Goal: Complete application form

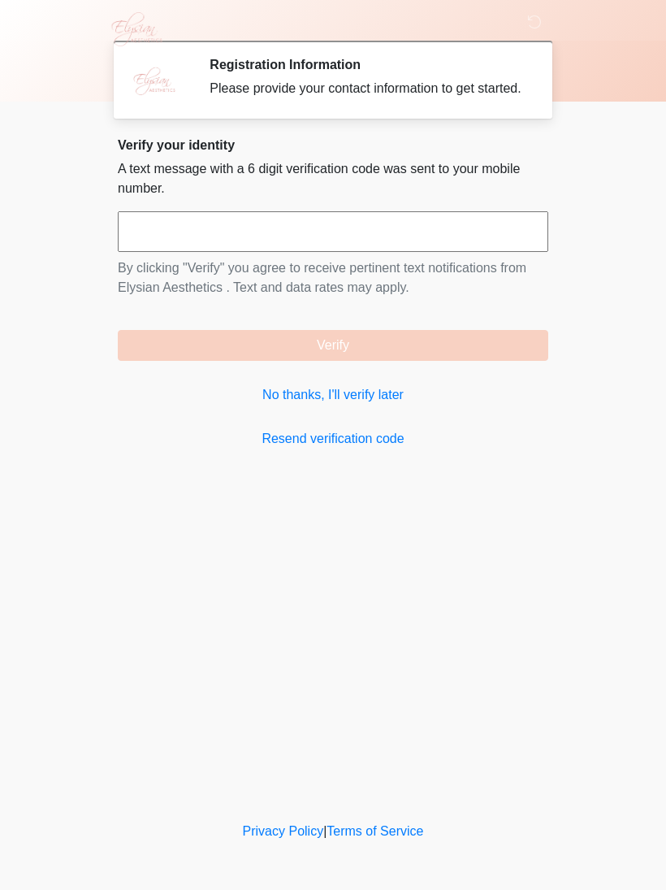
click at [376, 405] on link "No thanks, I'll verify later" at bounding box center [333, 394] width 431 height 19
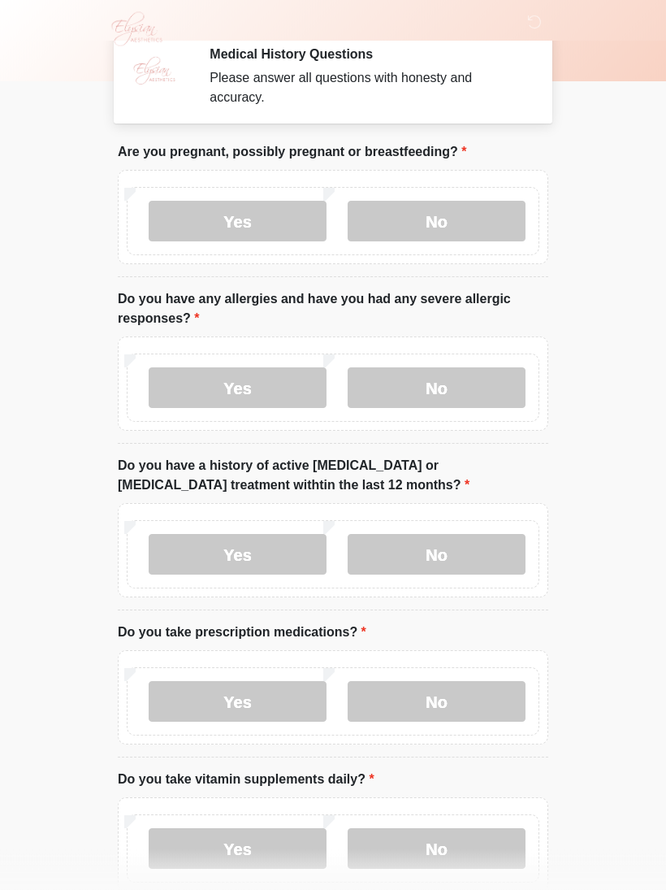
scroll to position [9, 0]
click at [435, 211] on label "No" at bounding box center [437, 222] width 178 height 41
click at [444, 395] on label "No" at bounding box center [437, 388] width 178 height 41
click at [440, 555] on label "No" at bounding box center [437, 555] width 178 height 41
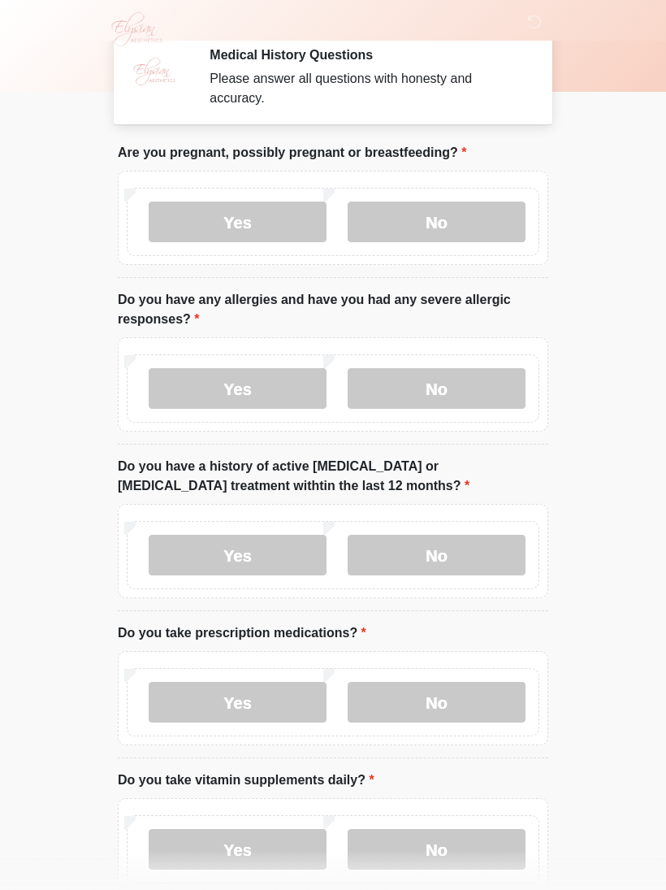
click at [243, 699] on label "Yes" at bounding box center [238, 702] width 178 height 41
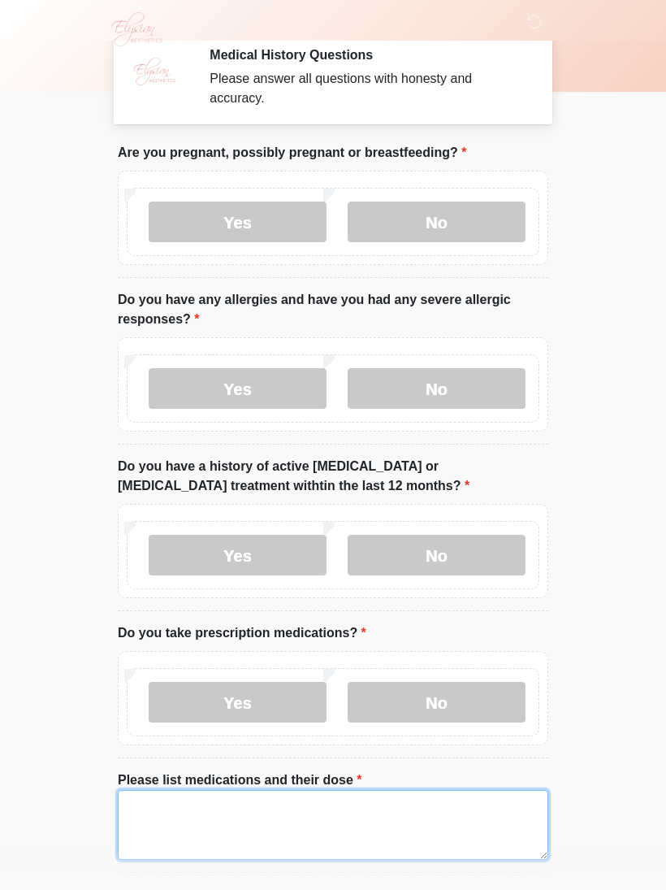
click at [290, 795] on textarea "Please list medications and their dose" at bounding box center [333, 825] width 431 height 70
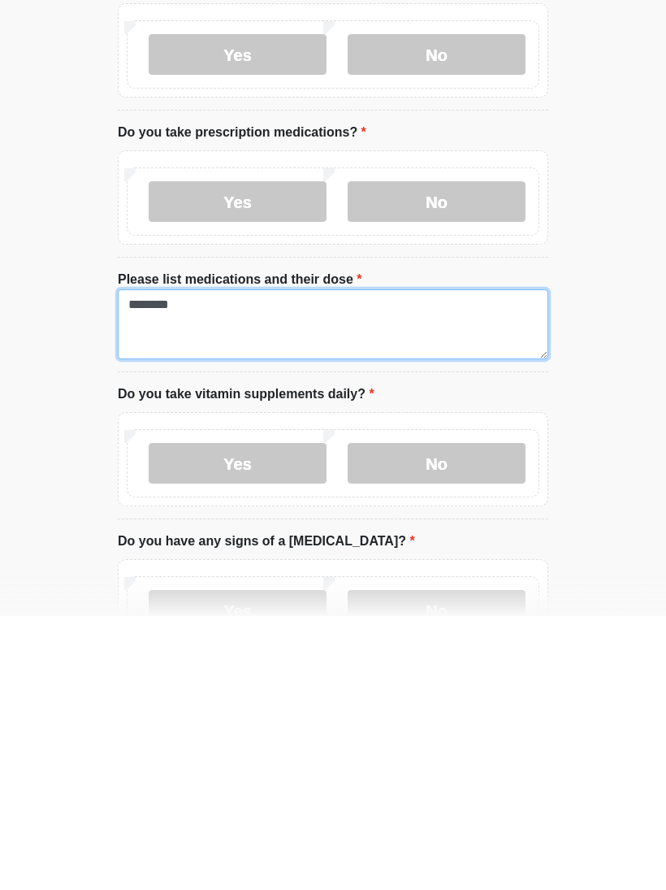
click at [317, 563] on textarea "********" at bounding box center [333, 598] width 431 height 70
type textarea "**********"
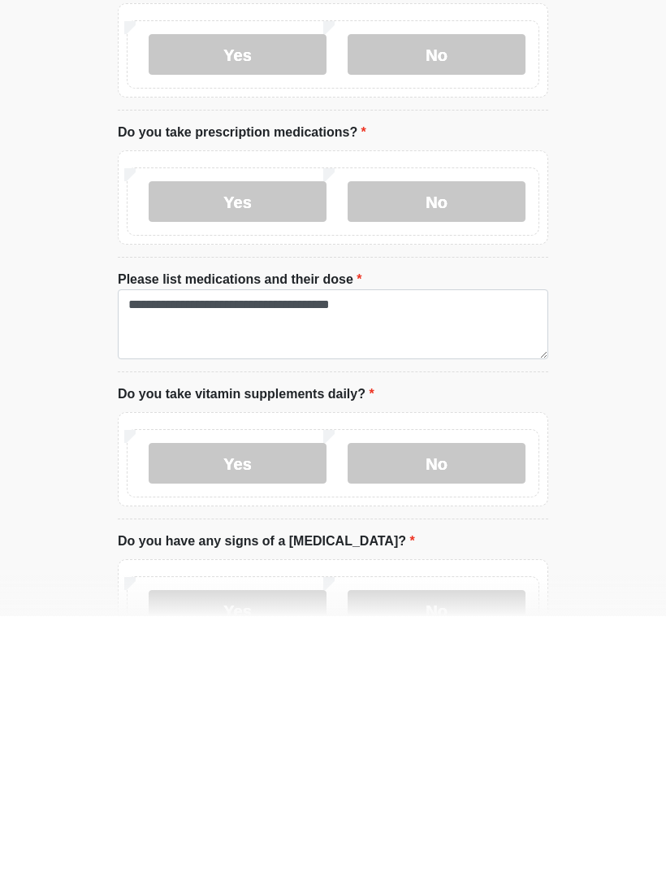
click at [258, 717] on label "Yes" at bounding box center [238, 737] width 178 height 41
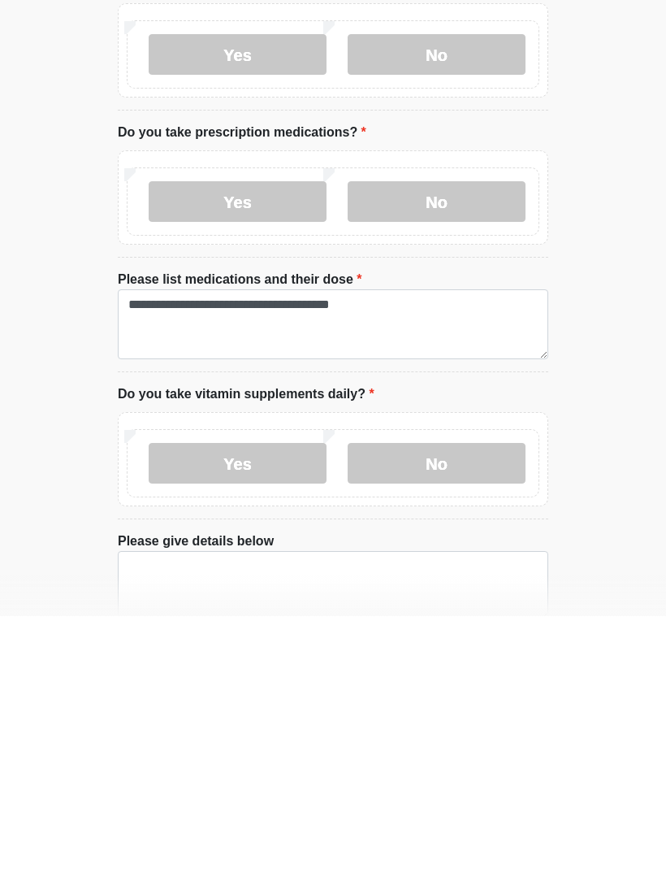
scroll to position [510, 0]
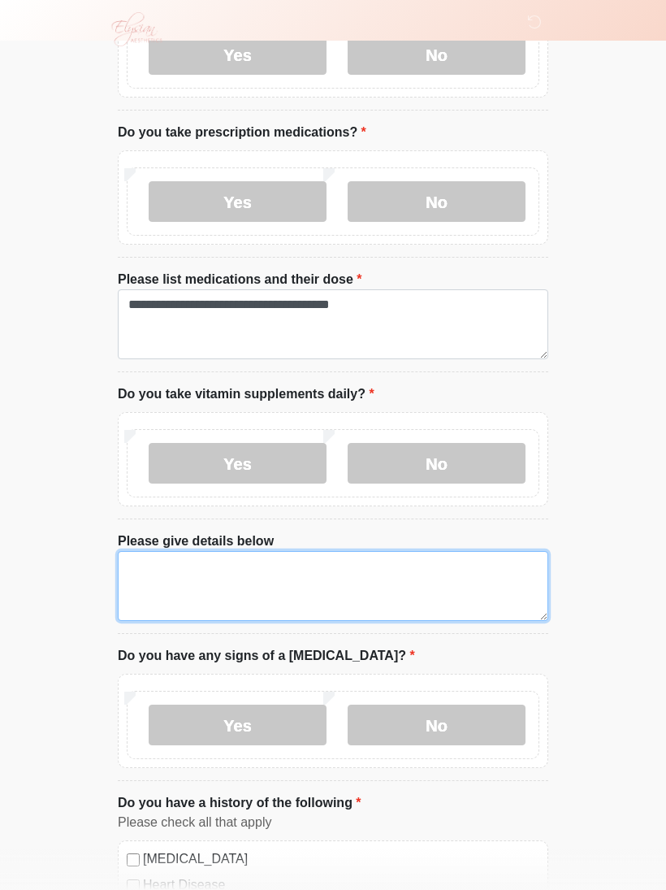
click at [333, 570] on textarea "Please give details below" at bounding box center [333, 586] width 431 height 70
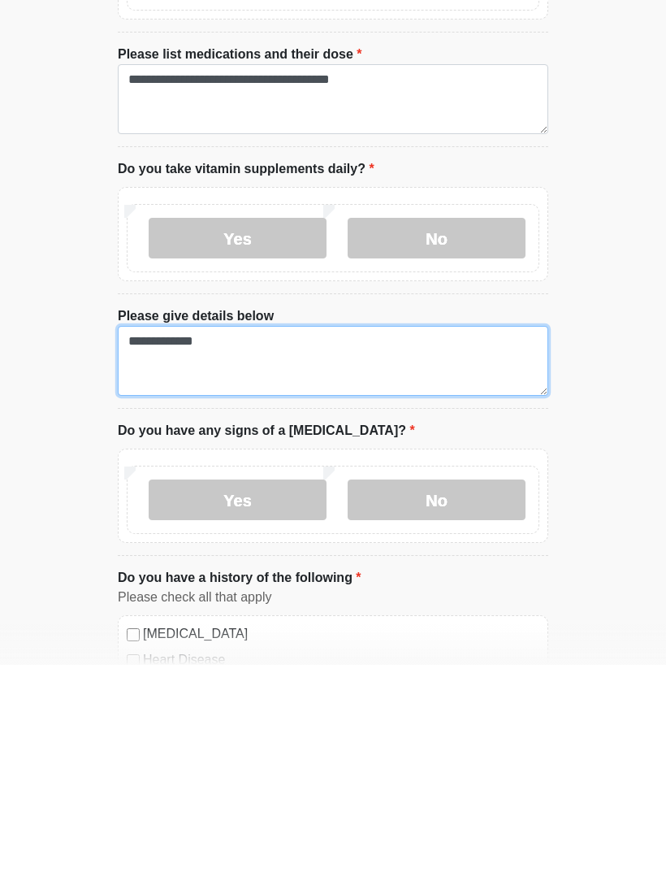
type textarea "**********"
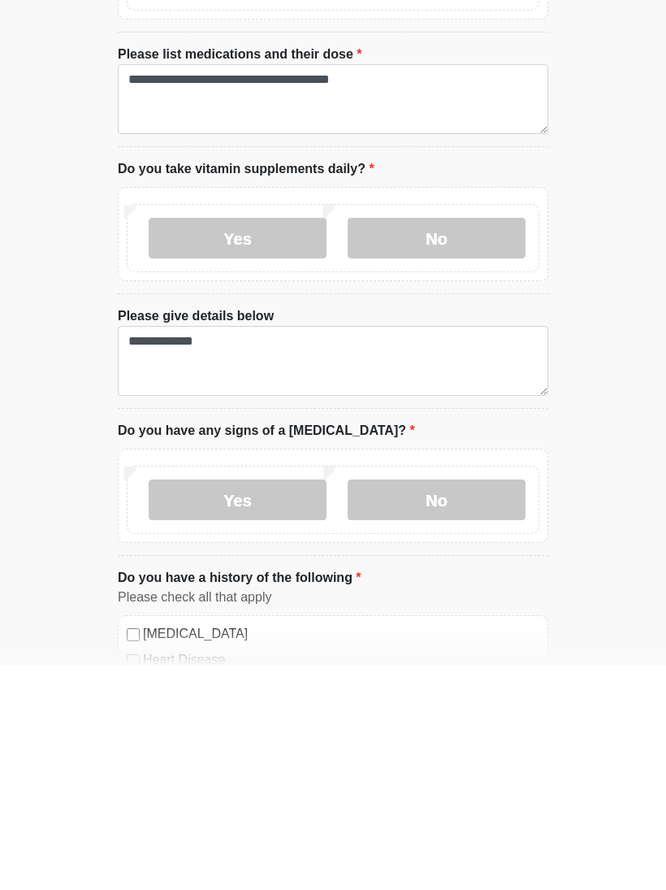
click at [427, 704] on label "No" at bounding box center [437, 724] width 178 height 41
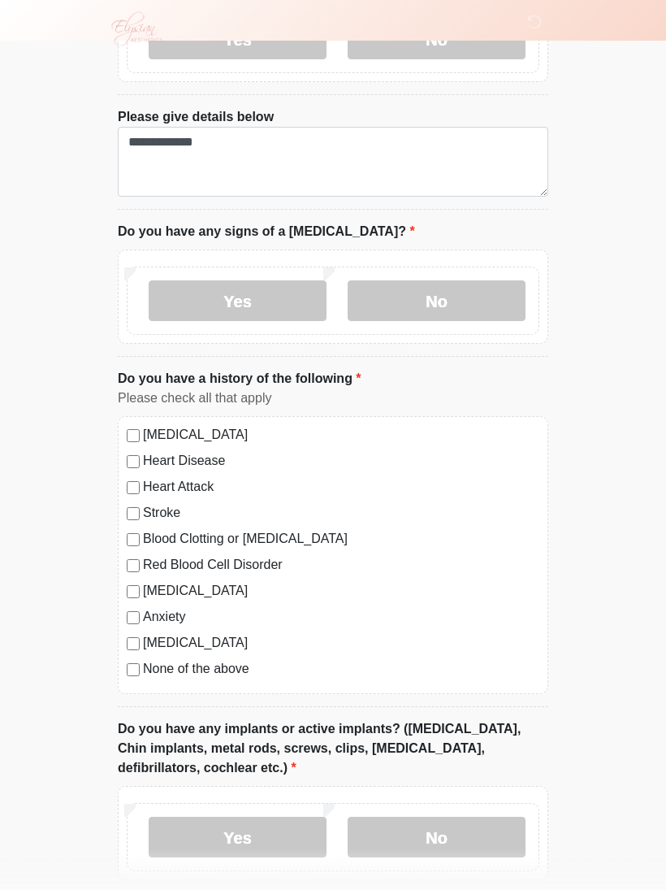
scroll to position [935, 0]
click at [148, 669] on label "None of the above" at bounding box center [341, 667] width 396 height 19
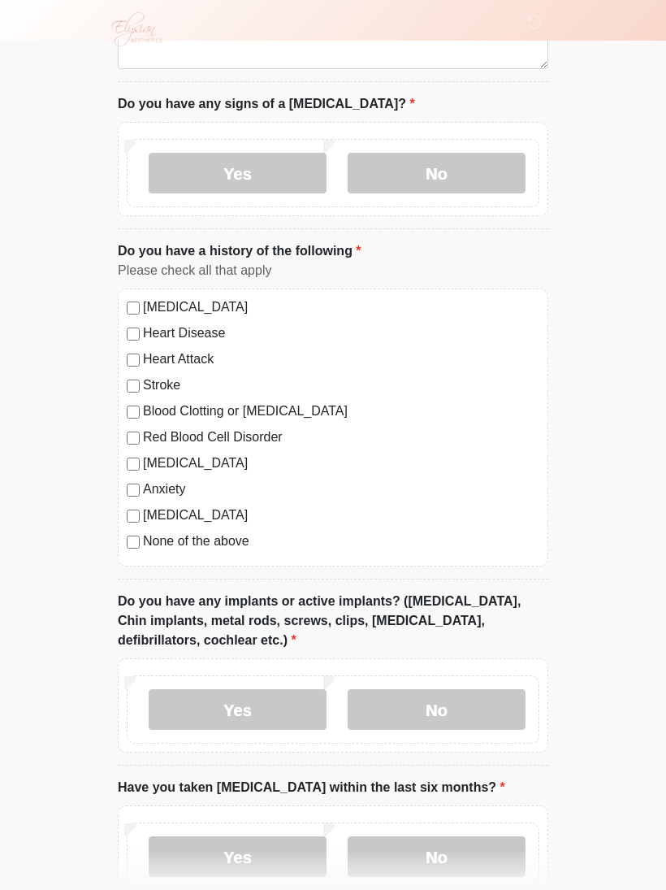
scroll to position [1065, 0]
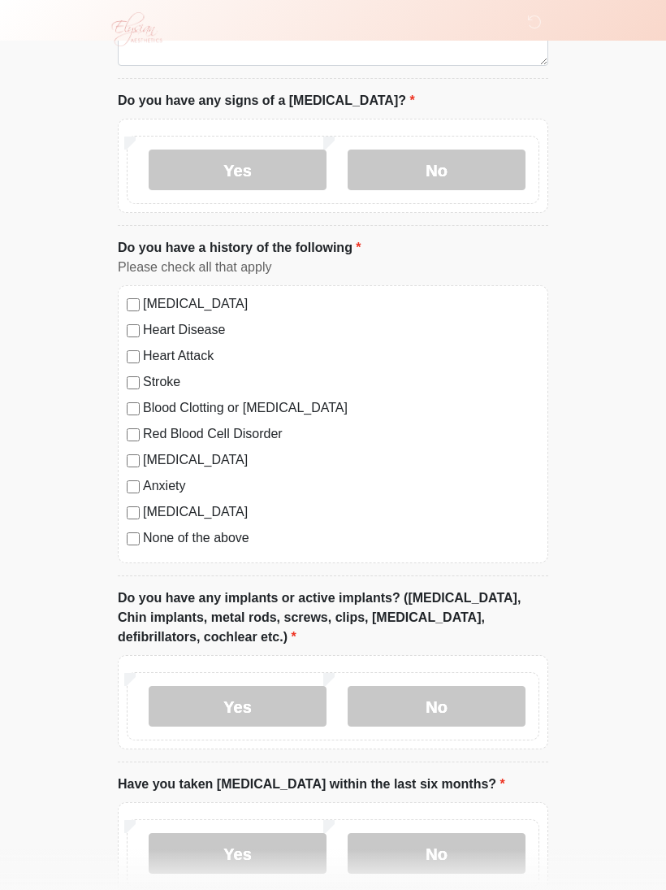
click at [490, 706] on label "No" at bounding box center [437, 706] width 178 height 41
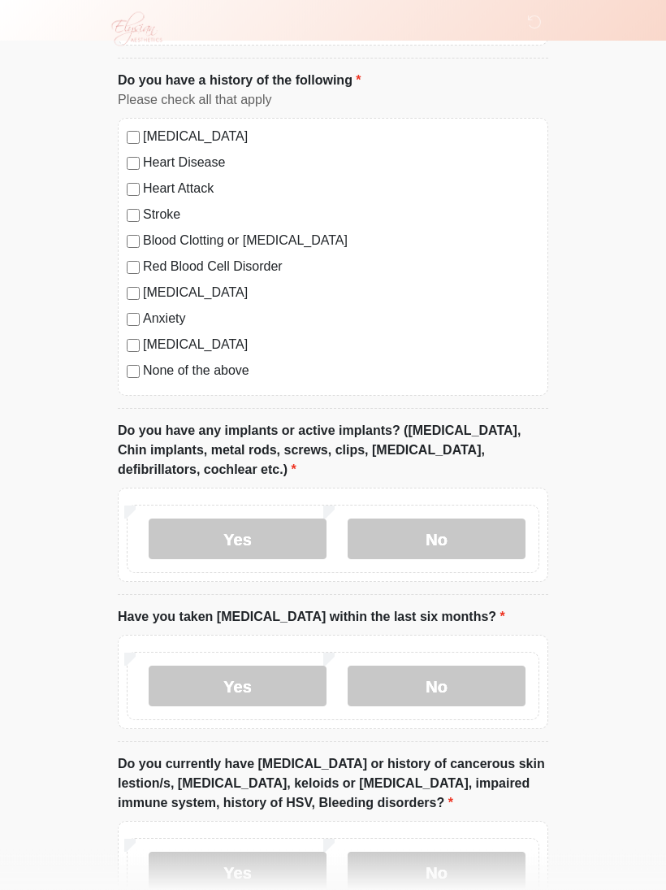
click at [444, 683] on label "No" at bounding box center [437, 686] width 178 height 41
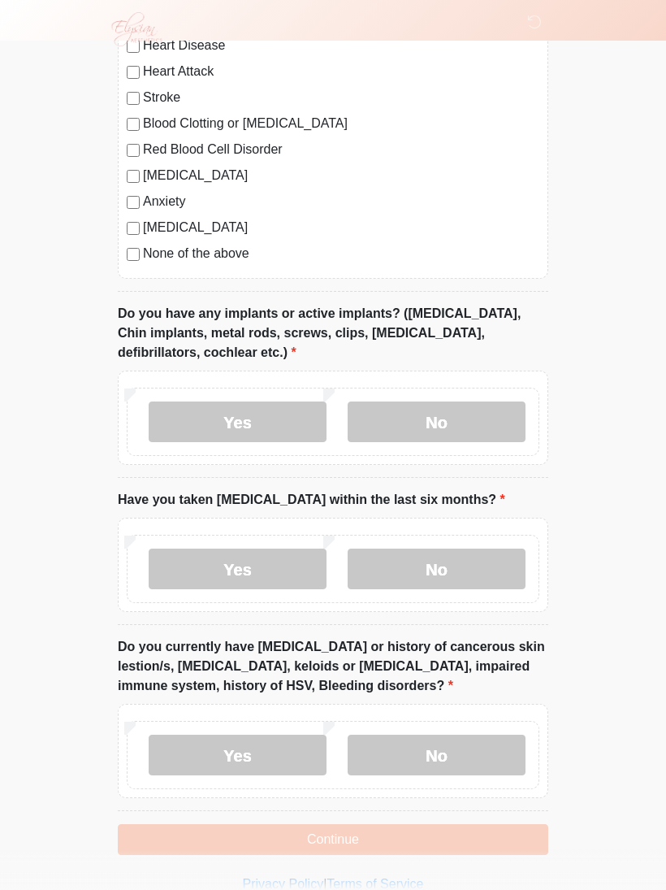
scroll to position [1368, 0]
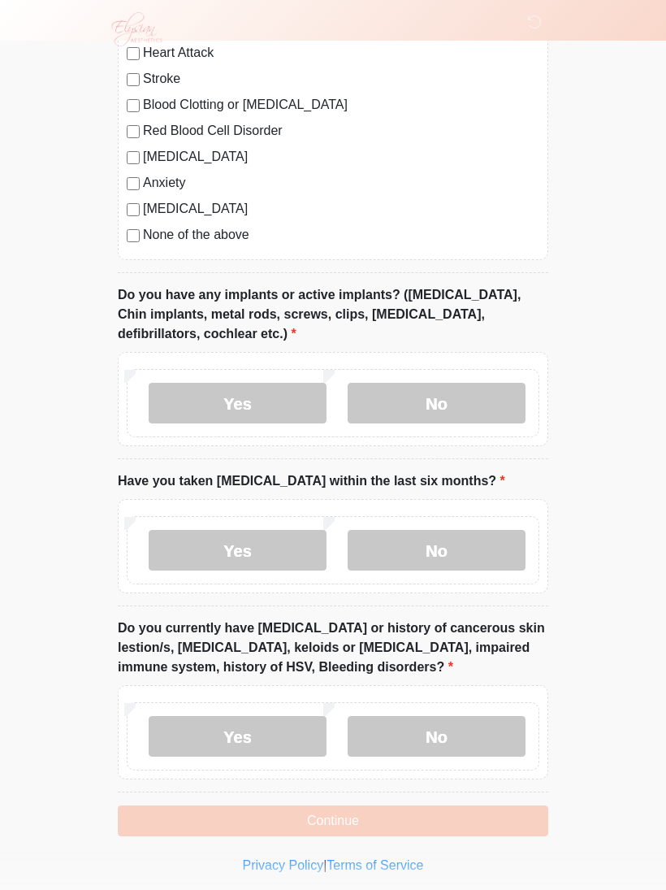
click at [465, 741] on label "No" at bounding box center [437, 736] width 178 height 41
click at [349, 820] on button "Continue" at bounding box center [333, 820] width 431 height 31
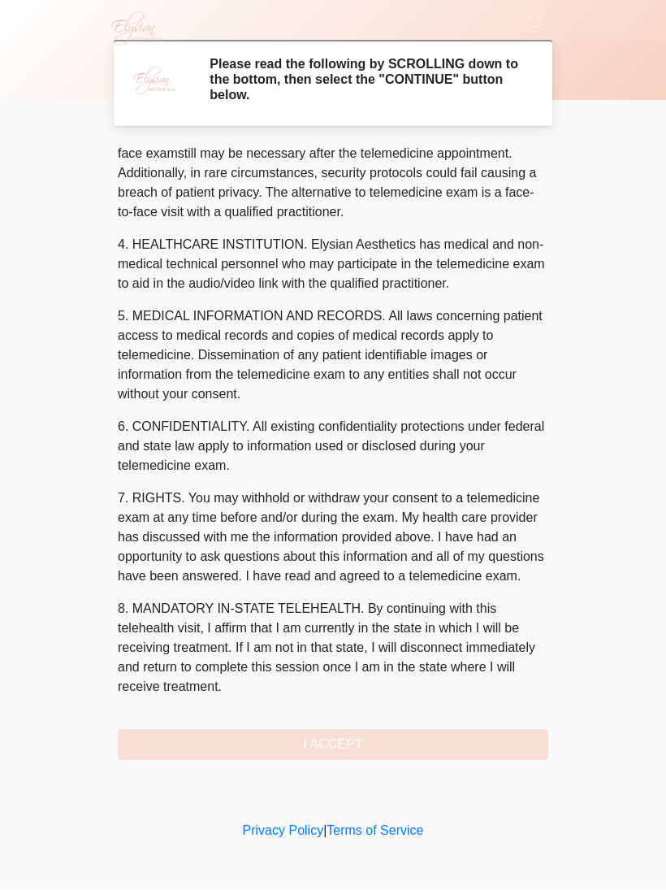
scroll to position [378, 0]
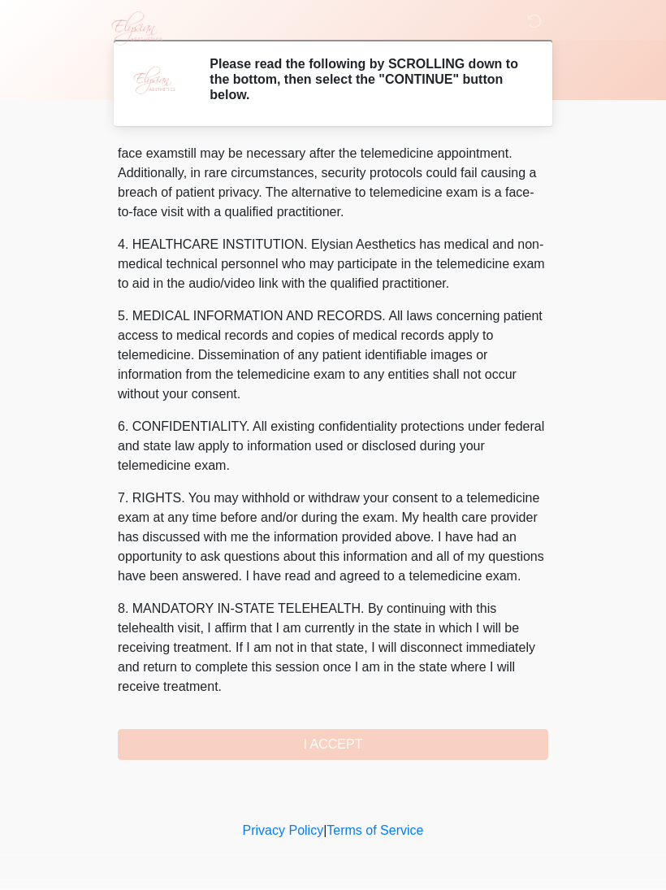
click at [362, 751] on button "I ACCEPT" at bounding box center [333, 745] width 431 height 31
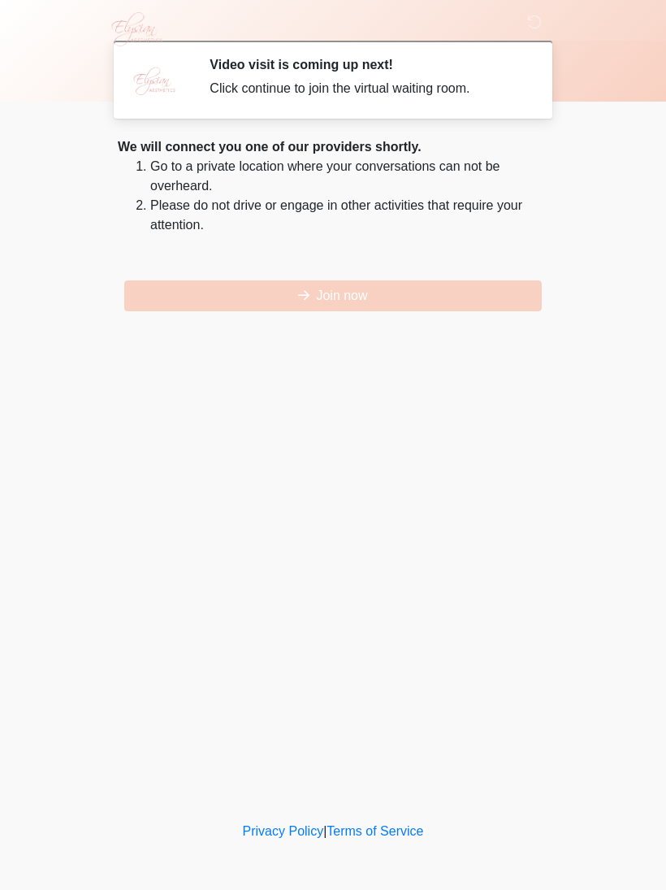
click at [367, 290] on button "Join now" at bounding box center [333, 295] width 418 height 31
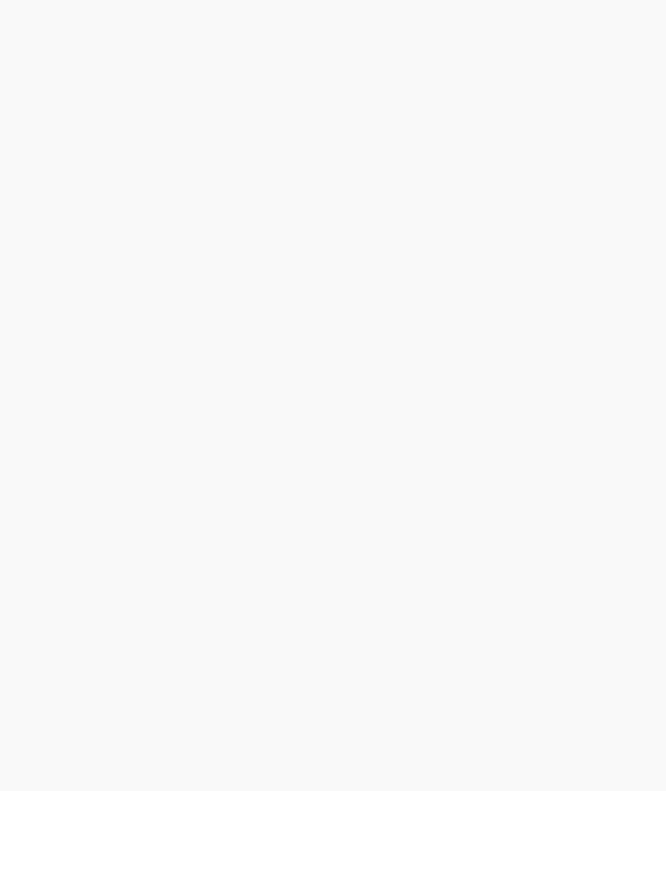
scroll to position [5, 0]
